Goal: Information Seeking & Learning: Learn about a topic

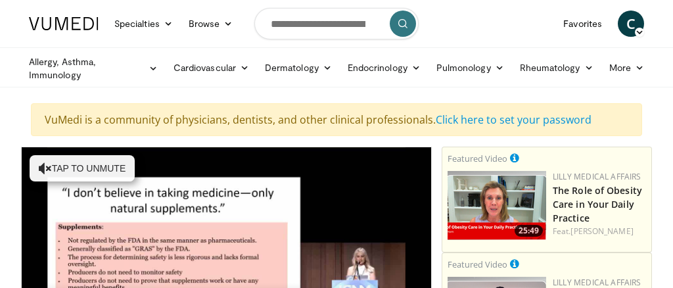
drag, startPoint x: 0, startPoint y: 0, endPoint x: 449, endPoint y: 135, distance: 468.6
click at [450, 125] on link "Click here to set your password" at bounding box center [513, 119] width 156 height 14
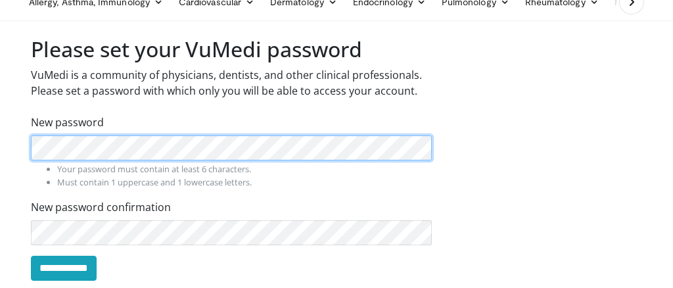
scroll to position [81, 0]
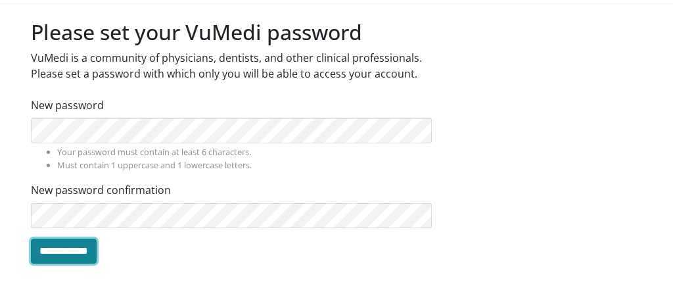
click at [78, 256] on input "**********" at bounding box center [64, 250] width 66 height 25
